Goal: Check status: Check status

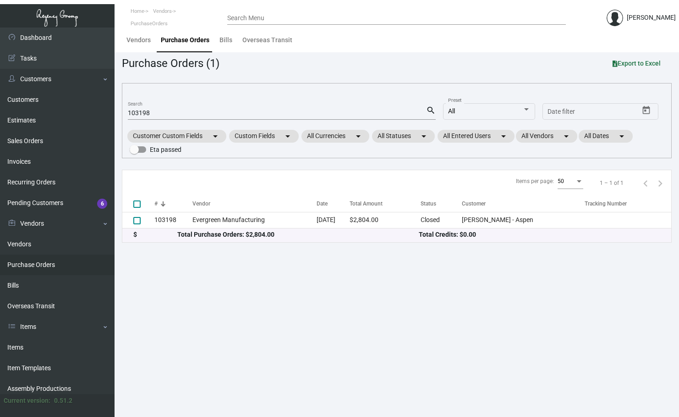
drag, startPoint x: 165, startPoint y: 102, endPoint x: 160, endPoint y: 110, distance: 8.9
click at [164, 105] on mat-form-field "103198 Search search" at bounding box center [282, 112] width 308 height 28
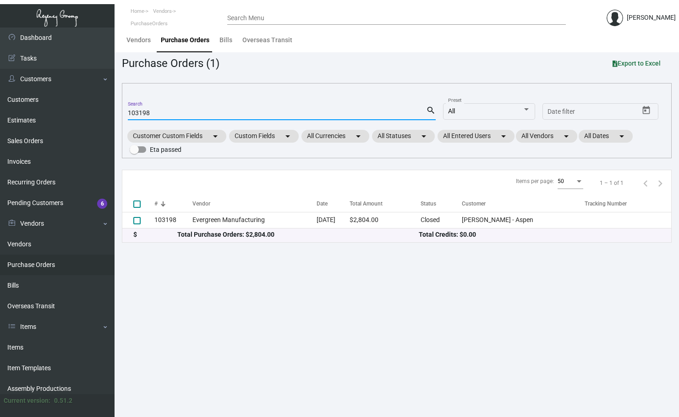
click at [160, 110] on input "103198" at bounding box center [277, 113] width 298 height 7
paste input "PO# 104259"
type input "PO# 104259"
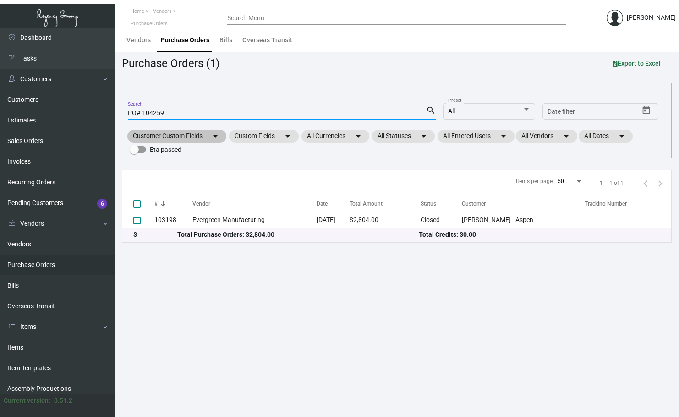
checkbox input "true"
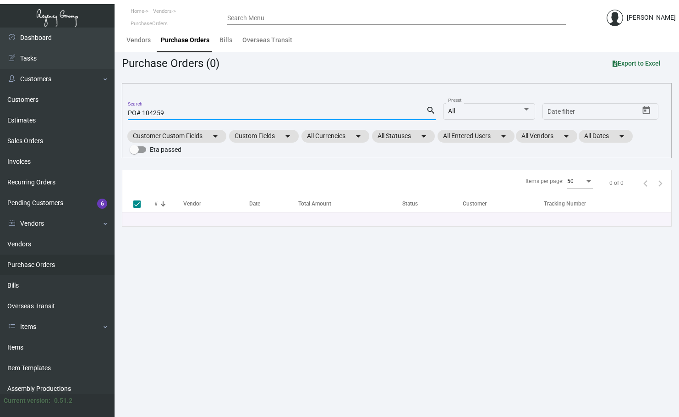
click at [143, 114] on input "PO# 104259" at bounding box center [277, 113] width 298 height 7
type input "104259"
checkbox input "false"
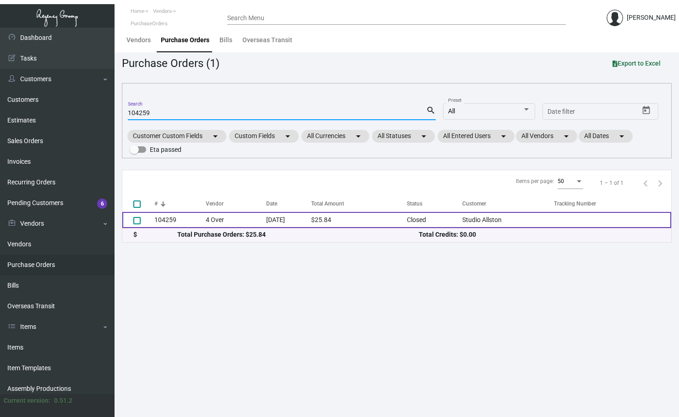
click at [211, 218] on td "4 Over" at bounding box center [236, 220] width 61 height 16
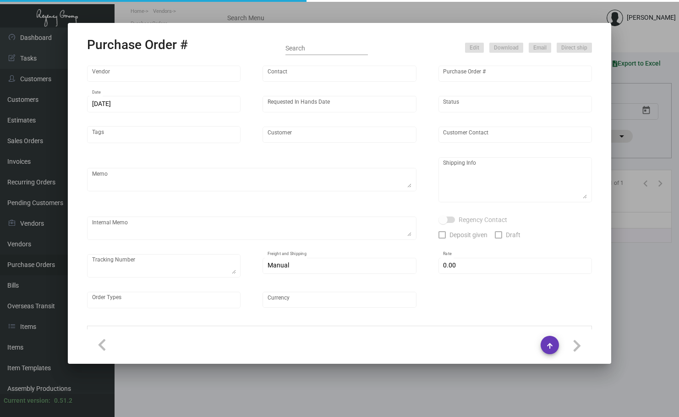
type input "4 Over"
type input "104259"
type input "[DATE]"
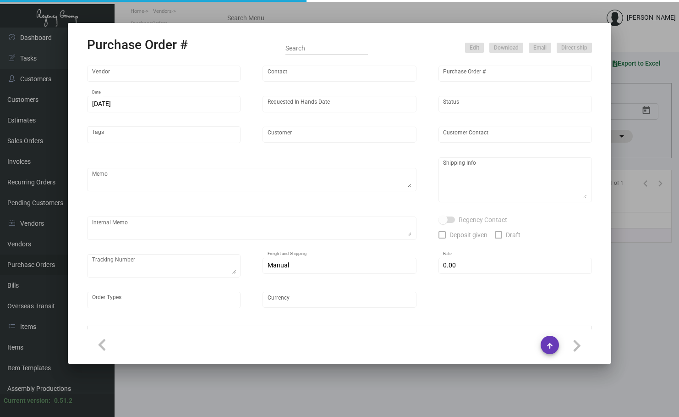
type input "Studio Allston"
type input "[PERSON_NAME]"
type textarea "Studio Allston - [PERSON_NAME] [STREET_ADDRESS]"
type textarea "Customer PO attached. Dropship. $14.55. J4477074556"
type input "$ 0.00"
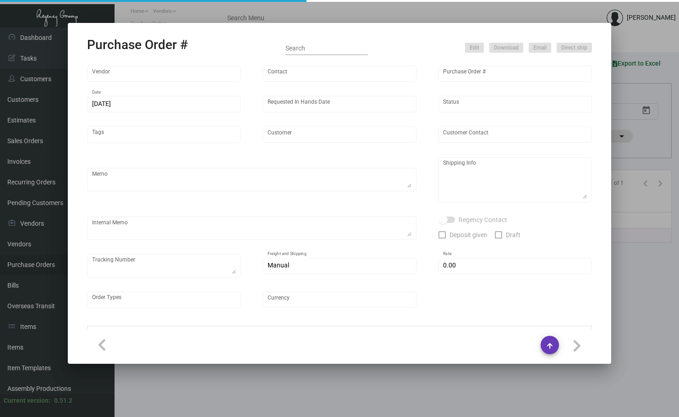
type input "United States Dollar $"
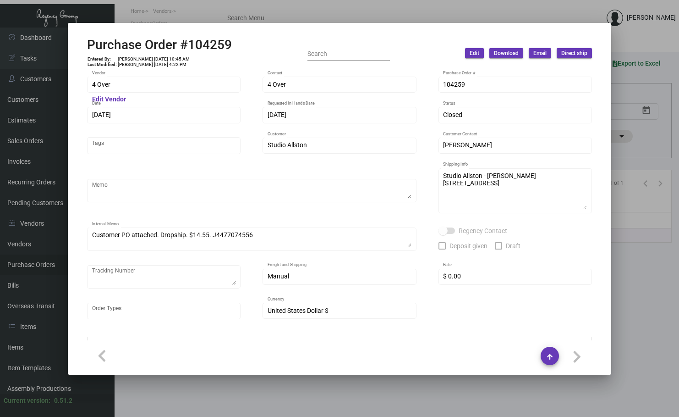
click at [452, 14] on div at bounding box center [339, 208] width 679 height 417
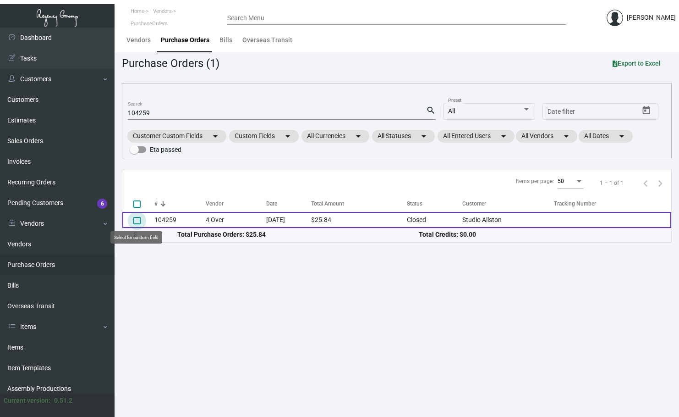
click at [138, 224] on span at bounding box center [136, 220] width 7 height 7
click at [137, 224] on input "select row 1" at bounding box center [137, 224] width 0 height 0
checkbox input "true"
click at [137, 224] on span at bounding box center [136, 220] width 7 height 7
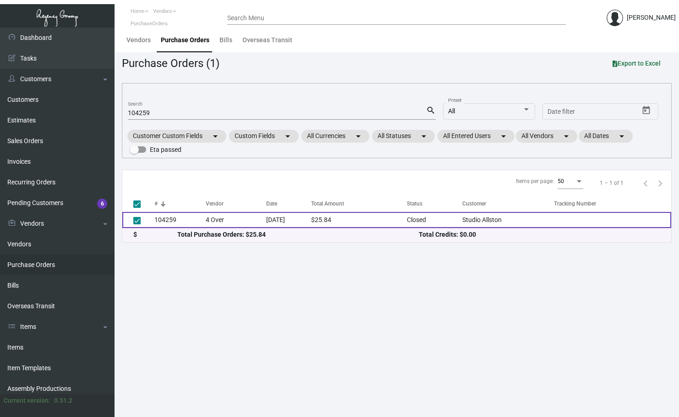
click at [137, 224] on input "deselect row 1" at bounding box center [137, 224] width 0 height 0
checkbox input "false"
